Goal: Use online tool/utility: Utilize a website feature to perform a specific function

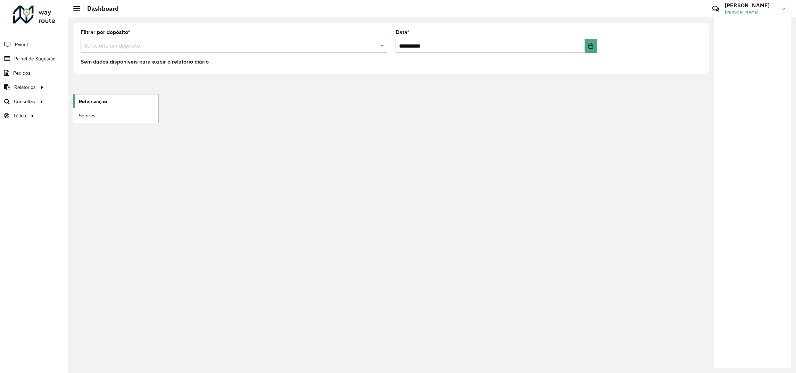
click at [90, 101] on span "Roteirização" at bounding box center [93, 101] width 28 height 7
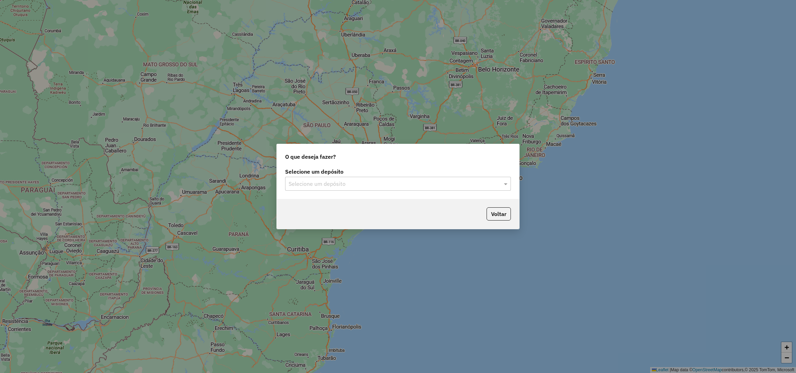
click at [366, 184] on input "text" at bounding box center [391, 184] width 205 height 8
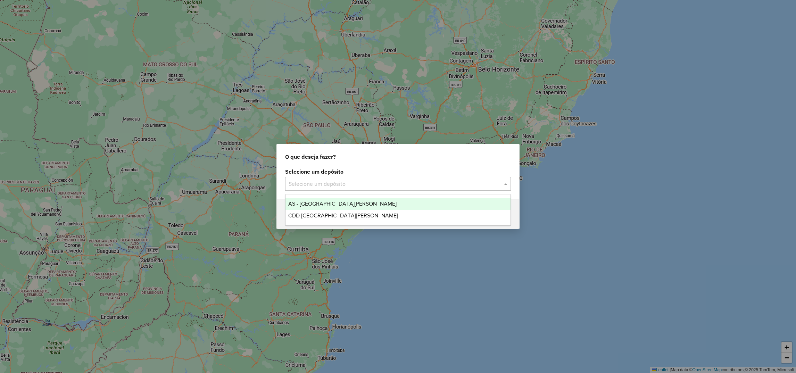
click at [360, 181] on input "text" at bounding box center [391, 184] width 205 height 8
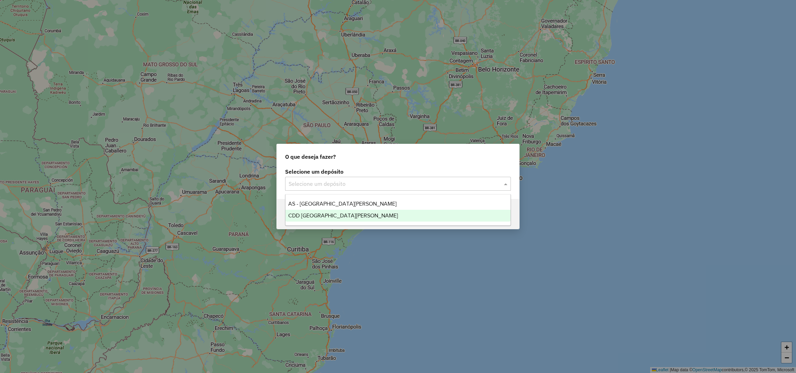
click at [324, 214] on span "CDD [GEOGRAPHIC_DATA]" at bounding box center [343, 216] width 110 height 6
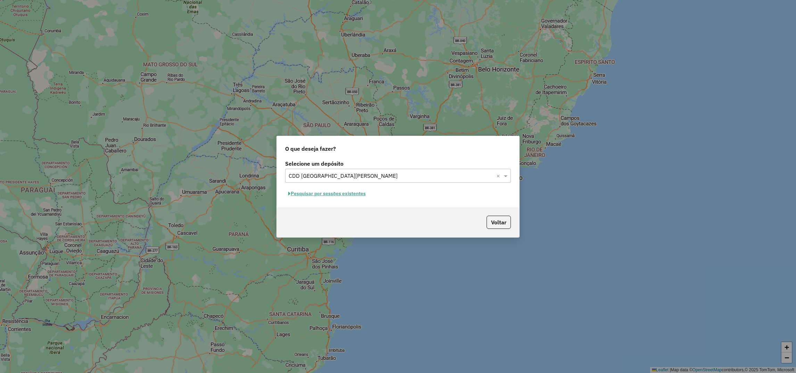
click at [328, 194] on button "Pesquisar por sessões existentes" at bounding box center [327, 193] width 84 height 11
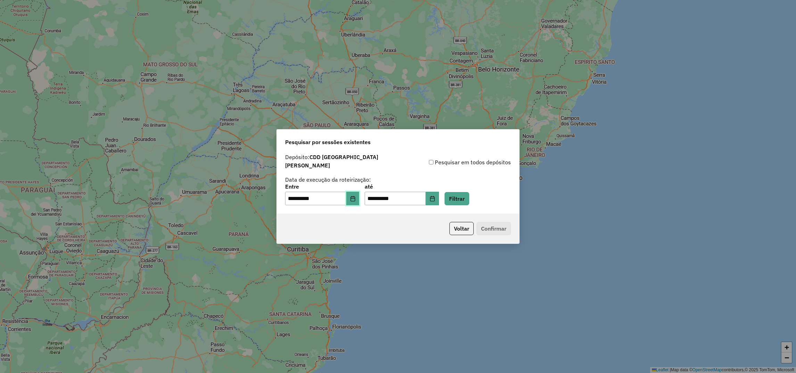
click at [354, 194] on button "Choose Date" at bounding box center [352, 199] width 13 height 14
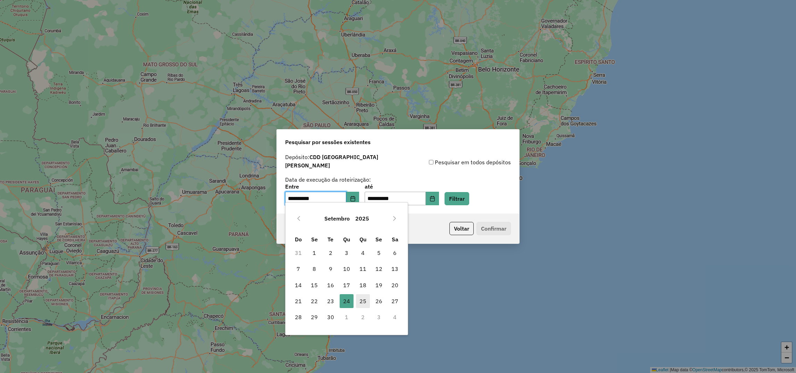
click at [357, 302] on span "25" at bounding box center [363, 301] width 14 height 14
type input "**********"
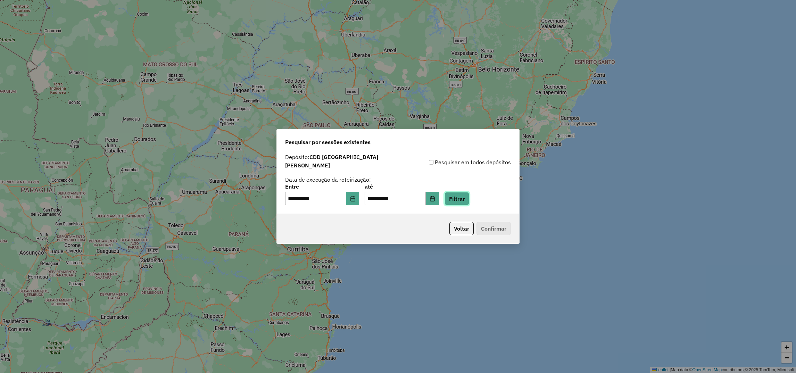
click at [469, 192] on button "Filtrar" at bounding box center [457, 198] width 25 height 13
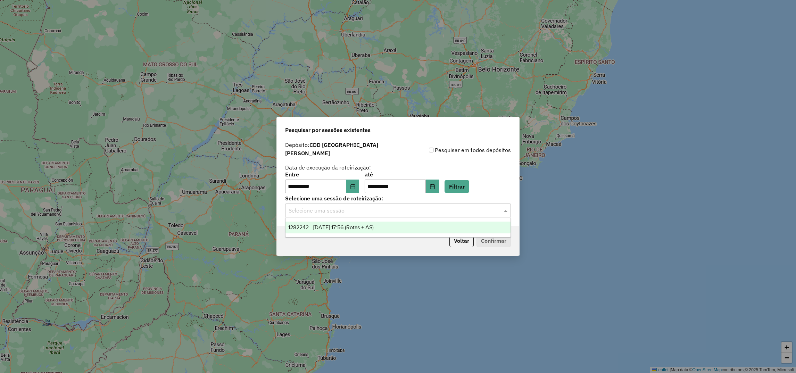
click at [341, 212] on div "Selecione uma sessão" at bounding box center [398, 211] width 226 height 14
click at [331, 232] on div "1282242 - 25/09/2025 17:56 (Rotas + AS)" at bounding box center [397, 228] width 225 height 12
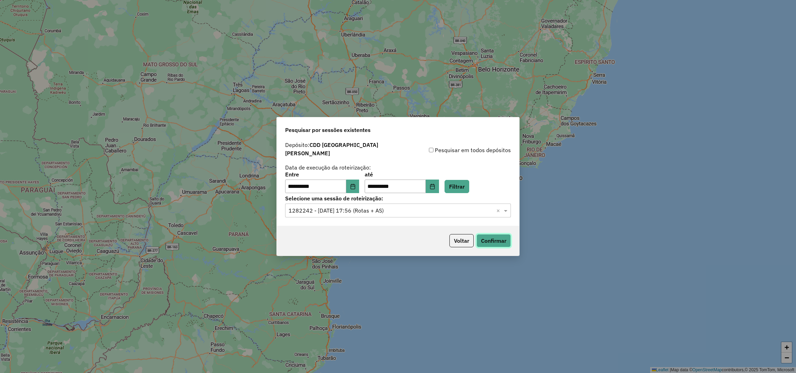
click at [489, 234] on button "Confirmar" at bounding box center [494, 240] width 34 height 13
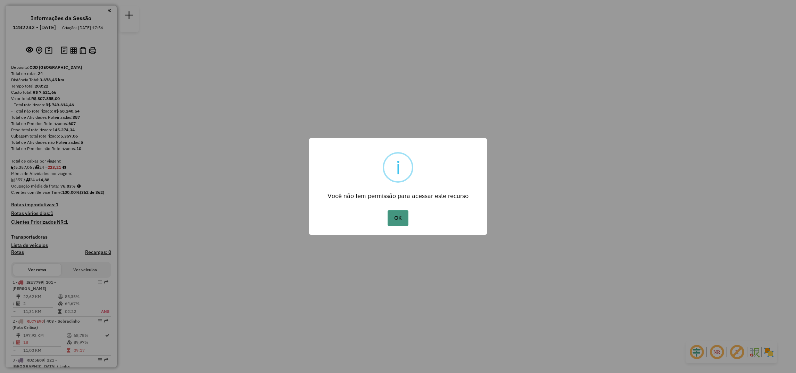
drag, startPoint x: 409, startPoint y: 224, endPoint x: 403, endPoint y: 219, distance: 8.5
click at [403, 219] on div "OK No Cancel" at bounding box center [398, 217] width 178 height 19
click at [403, 219] on button "OK" at bounding box center [398, 218] width 20 height 16
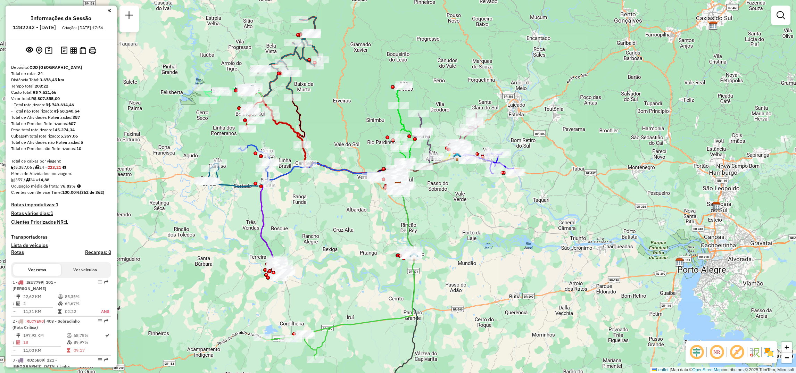
select select "**********"
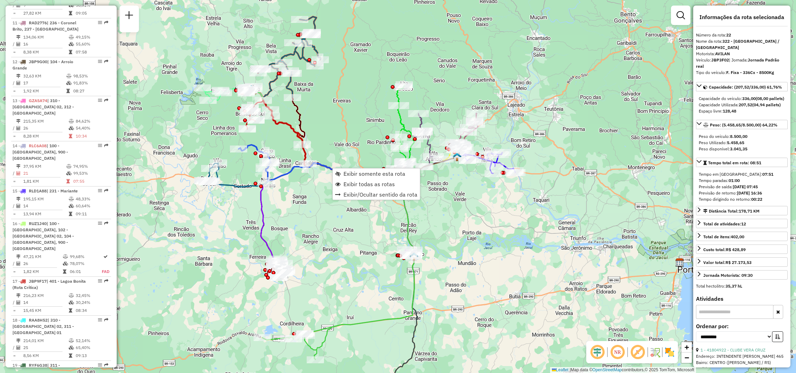
scroll to position [955, 0]
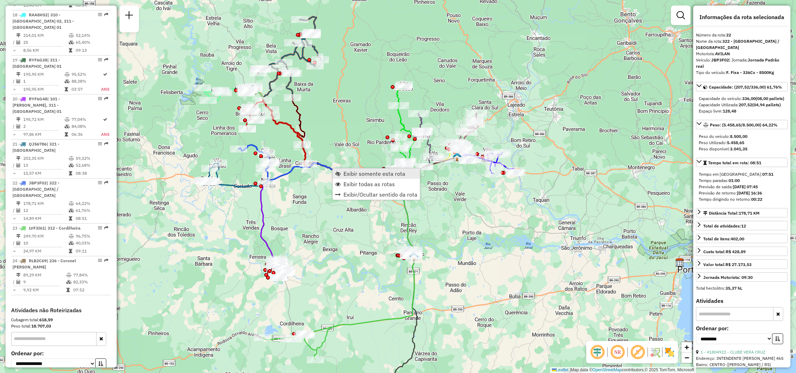
click at [366, 173] on span "Exibir somente esta rota" at bounding box center [374, 174] width 62 height 6
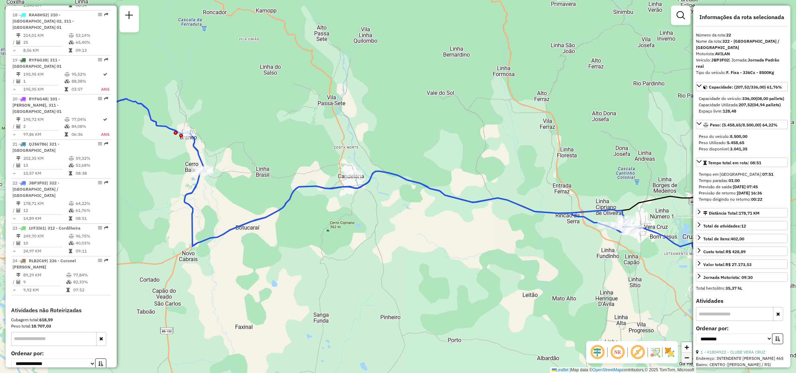
click at [688, 358] on span "−" at bounding box center [687, 357] width 5 height 9
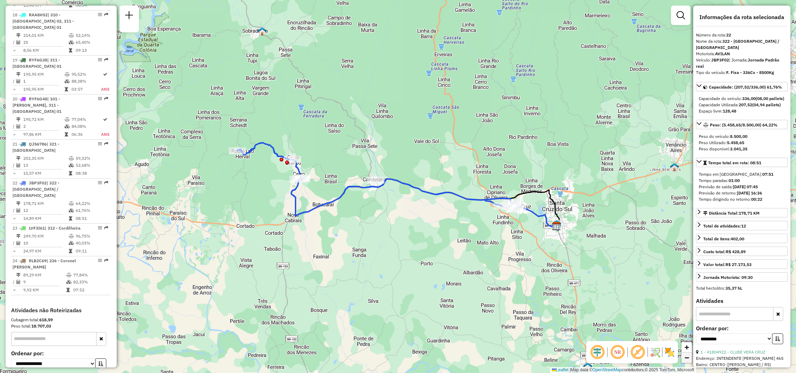
click at [688, 358] on span "−" at bounding box center [687, 357] width 5 height 9
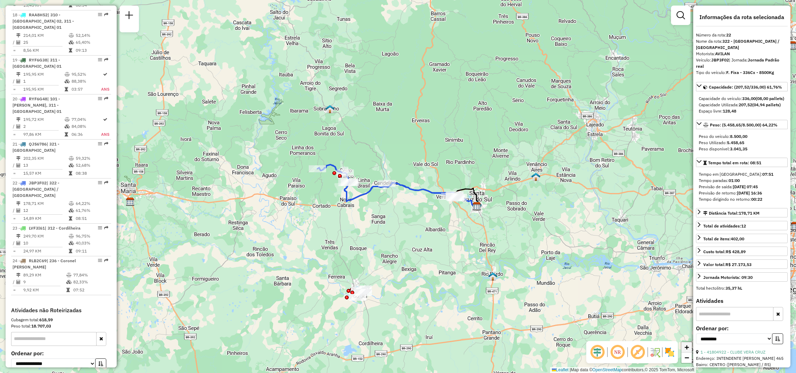
click at [687, 349] on span "+" at bounding box center [687, 347] width 5 height 9
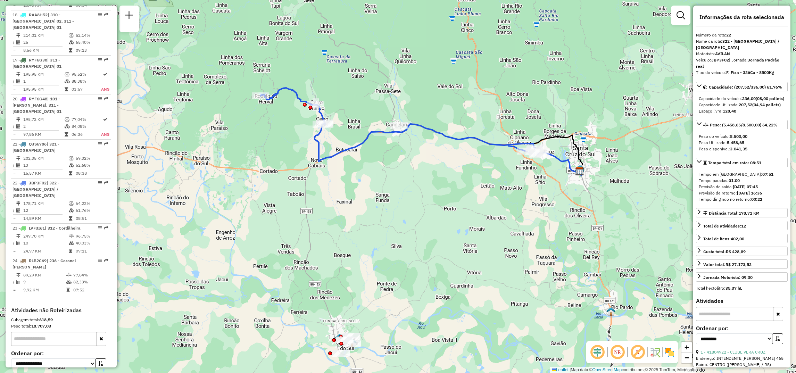
drag, startPoint x: 523, startPoint y: 286, endPoint x: 547, endPoint y: 231, distance: 59.6
click at [547, 231] on div "Janela de atendimento Grade de atendimento Capacidade Transportadoras Veículos …" at bounding box center [398, 186] width 796 height 373
drag, startPoint x: 486, startPoint y: 259, endPoint x: 449, endPoint y: 214, distance: 58.7
click at [497, 155] on span "Exibir todas as rotas" at bounding box center [519, 157] width 51 height 6
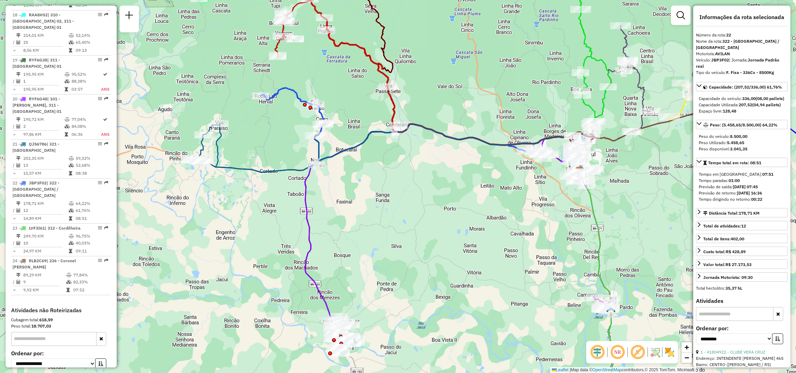
drag, startPoint x: 413, startPoint y: 199, endPoint x: 332, endPoint y: 247, distance: 94.5
